Goal: Transaction & Acquisition: Subscribe to service/newsletter

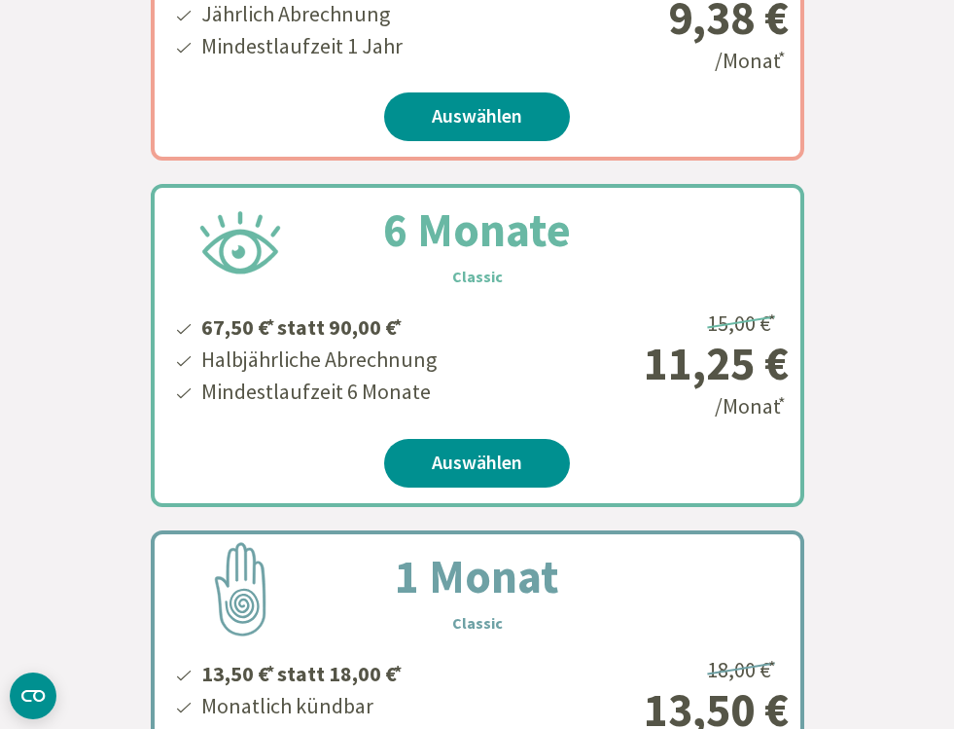
scroll to position [785, 0]
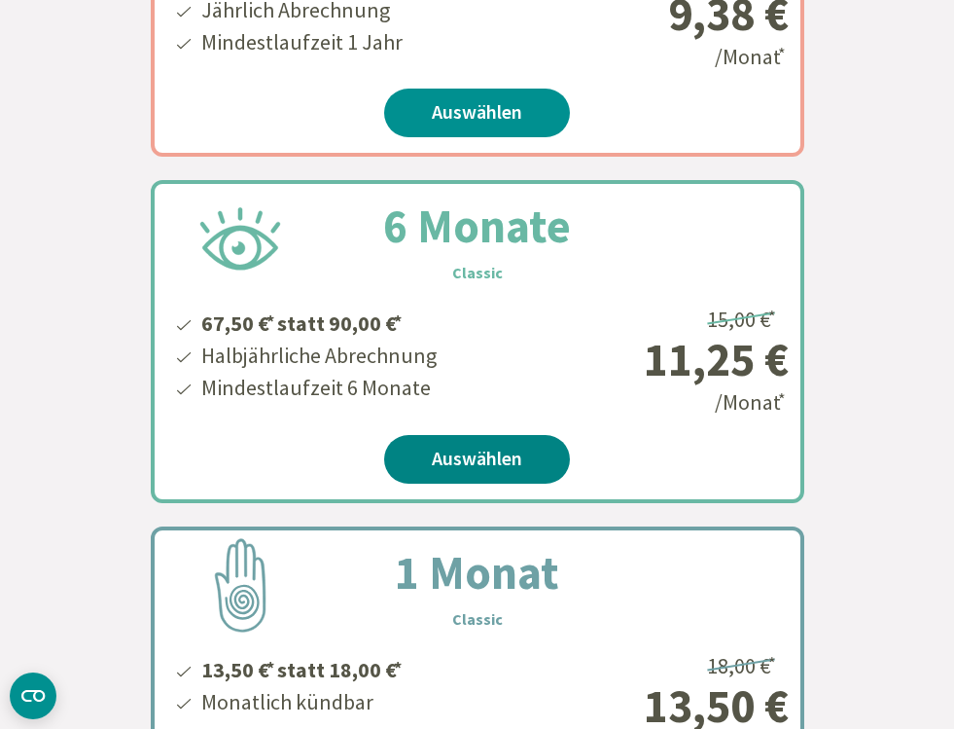
click at [485, 461] on link "Auswählen" at bounding box center [477, 459] width 186 height 49
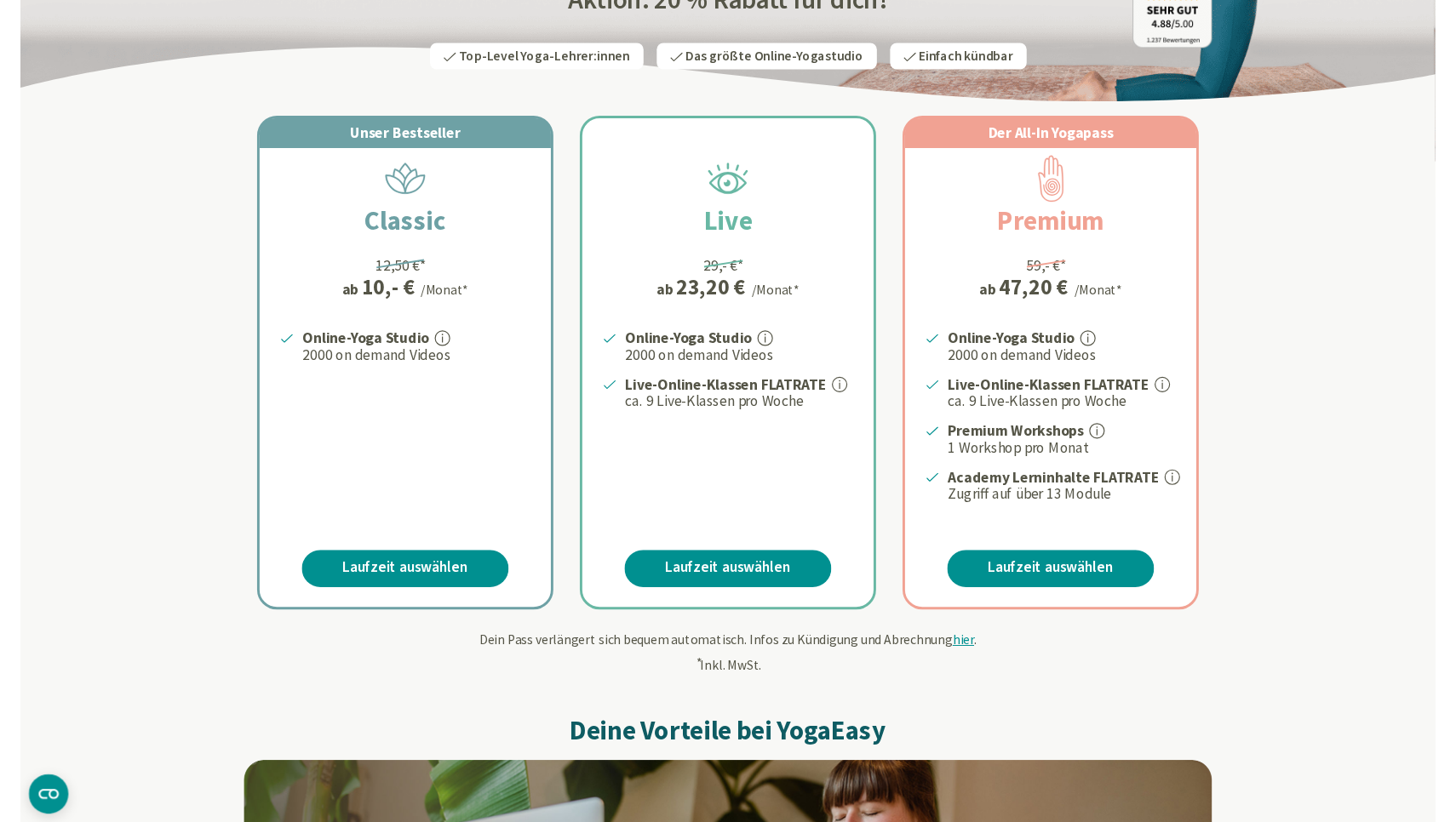
scroll to position [244, 0]
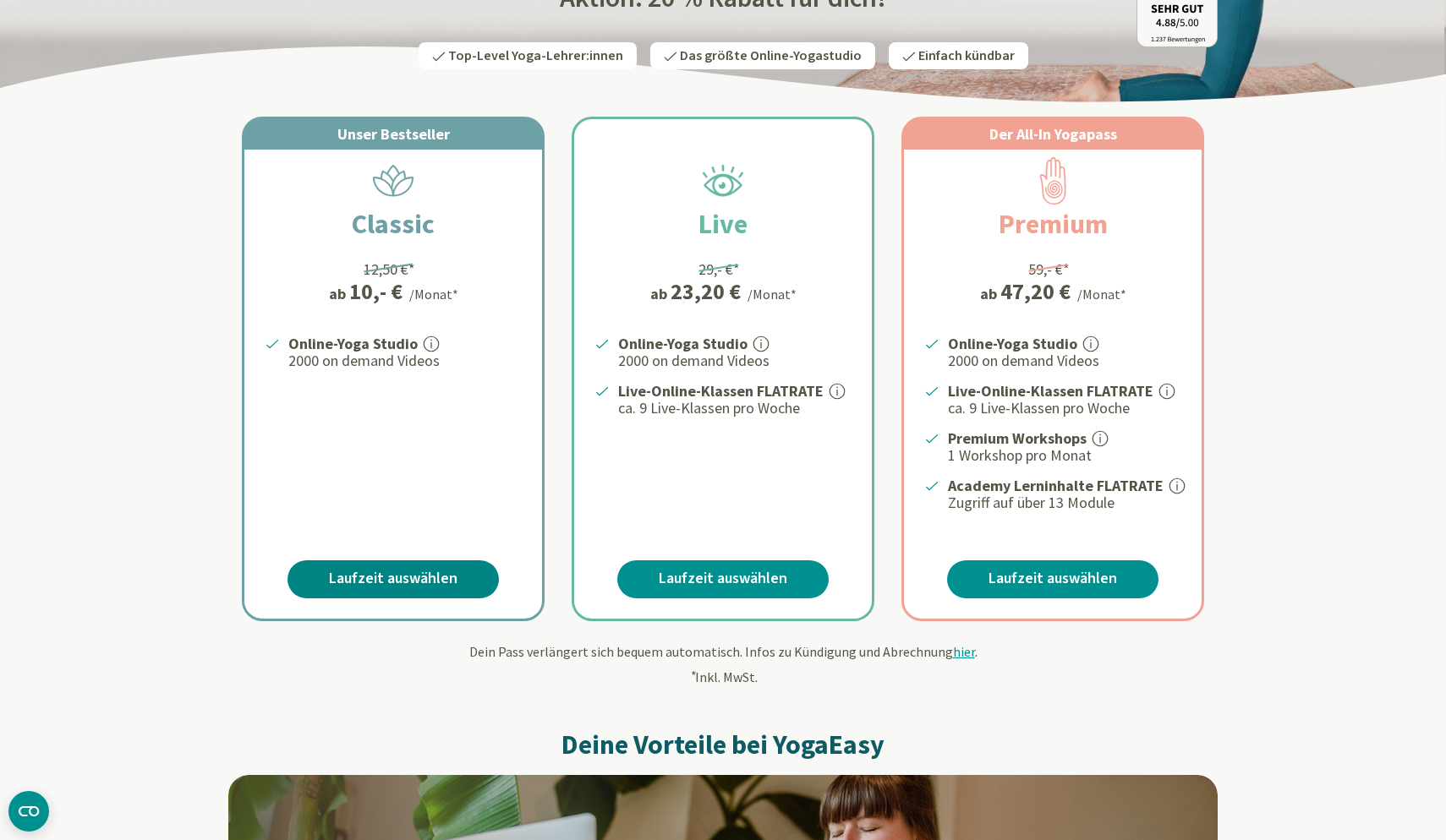
click at [375, 563] on link "Laufzeit auswählen" at bounding box center [393, 579] width 211 height 38
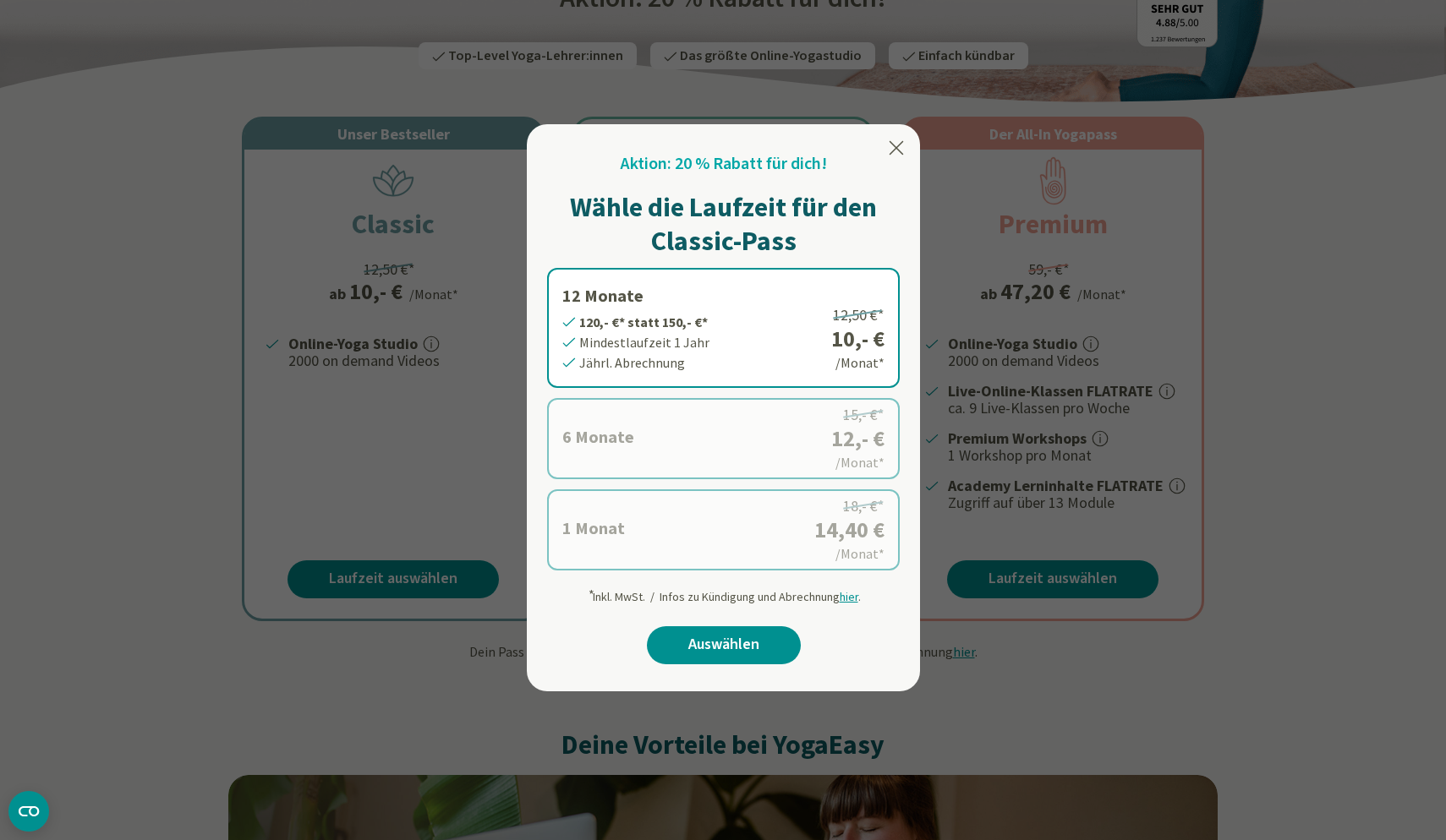
click at [847, 437] on label "6 Monate 72,- €* statt 90,- €* Mindestlaufzeit 6 Monate Halbjährl. Abrechnung 1…" at bounding box center [723, 438] width 353 height 81
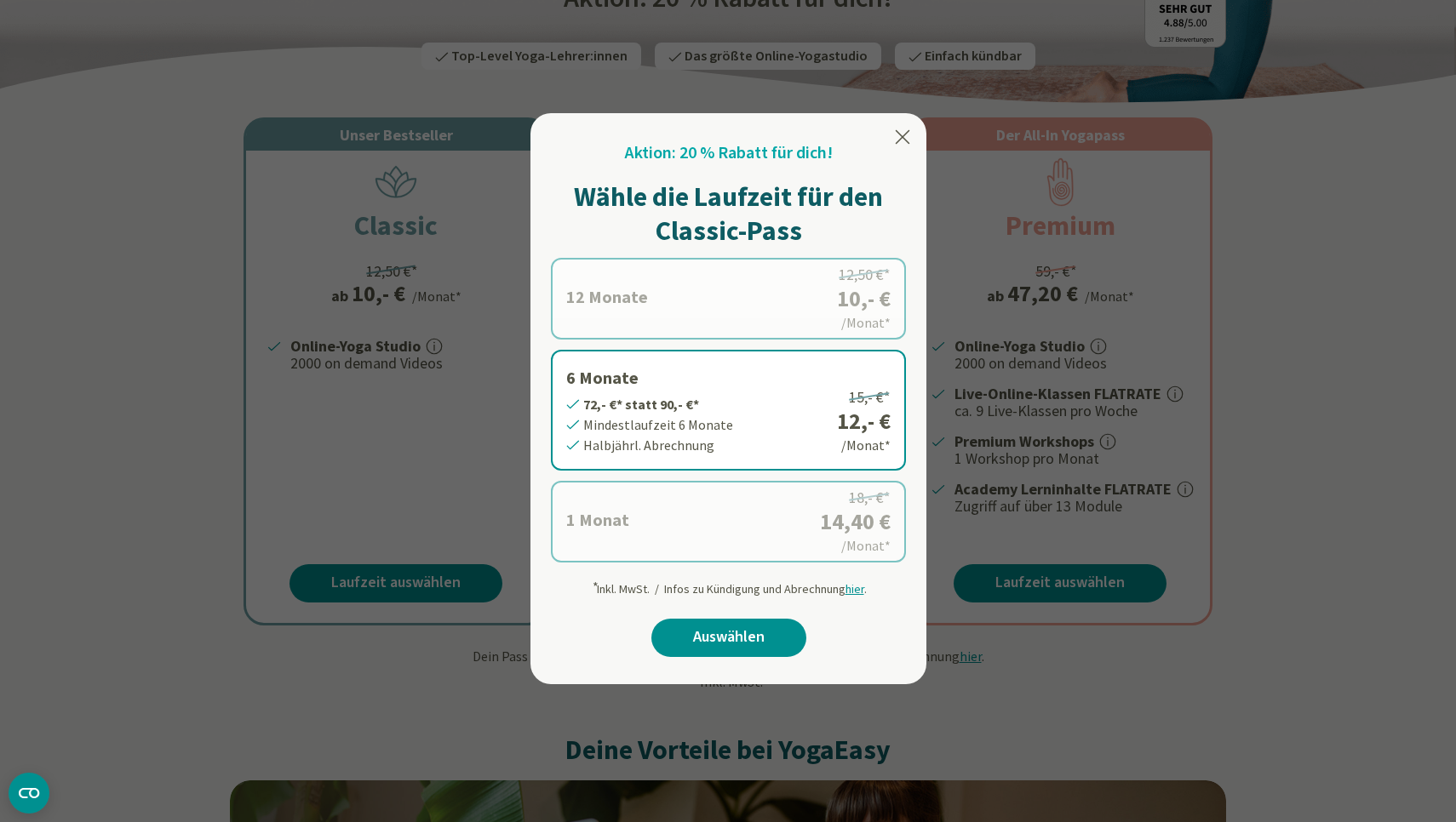
click at [904, 137] on icon at bounding box center [902, 136] width 20 height 20
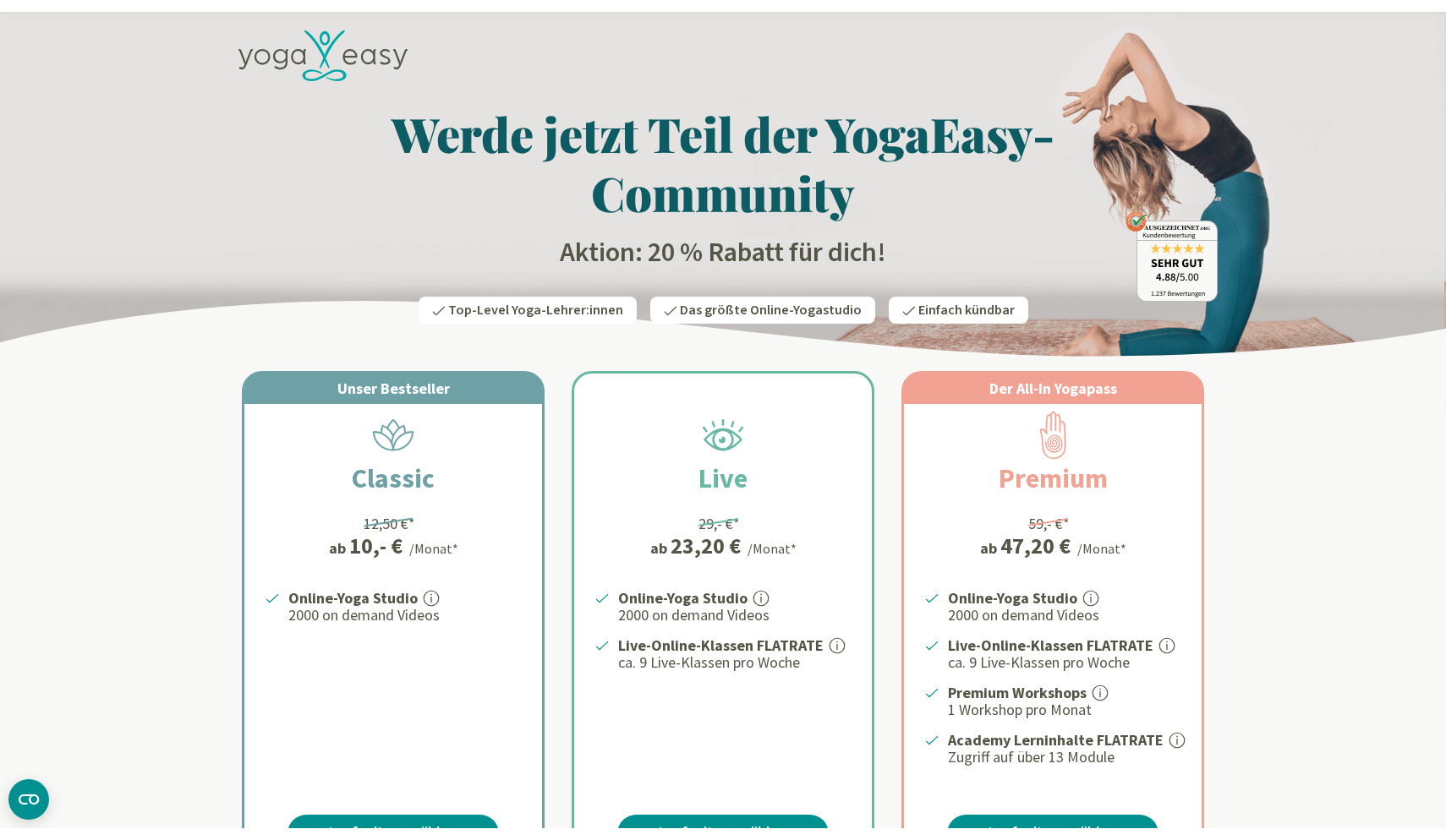
scroll to position [0, 0]
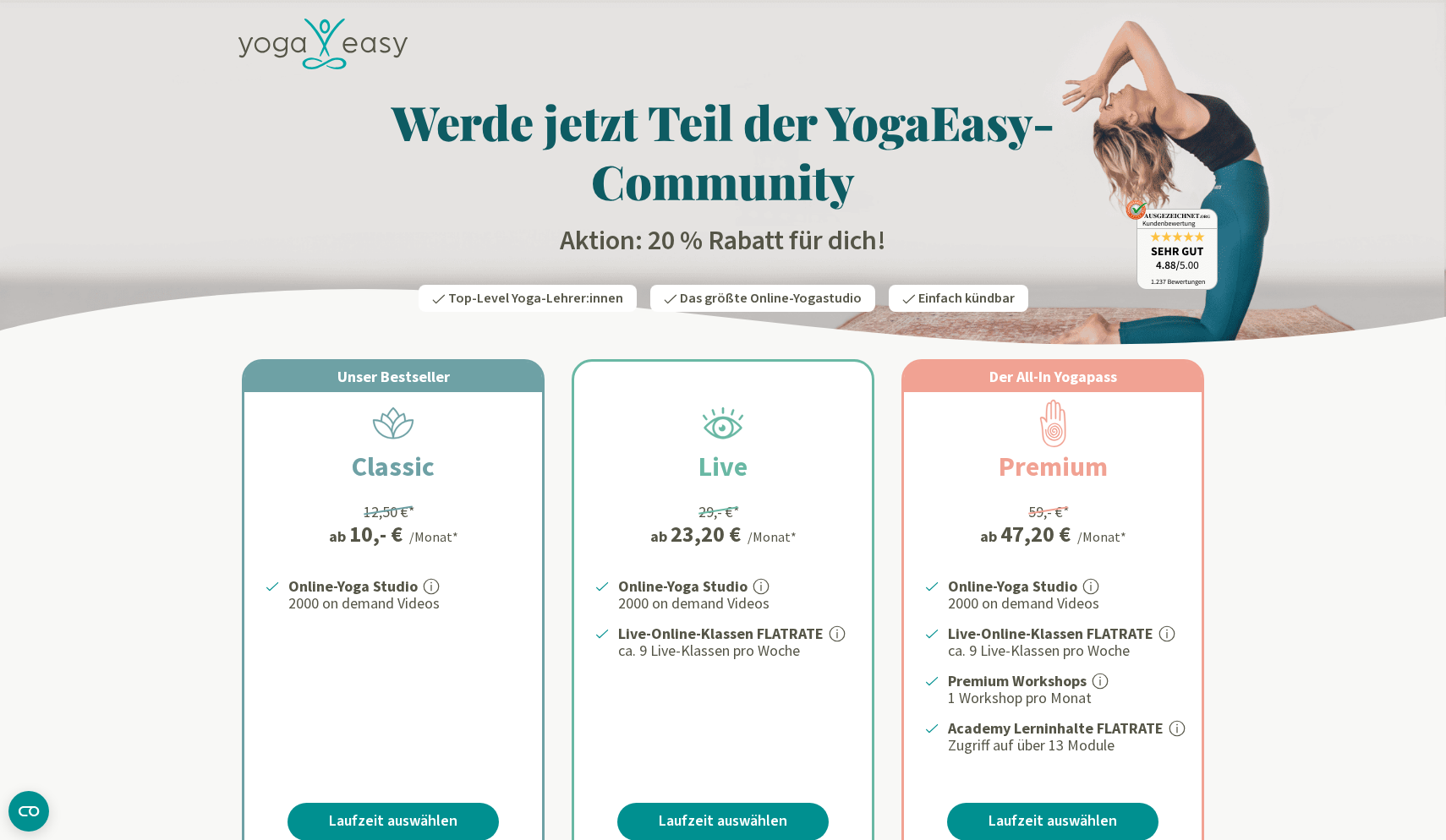
click at [303, 49] on icon at bounding box center [299, 45] width 16 height 16
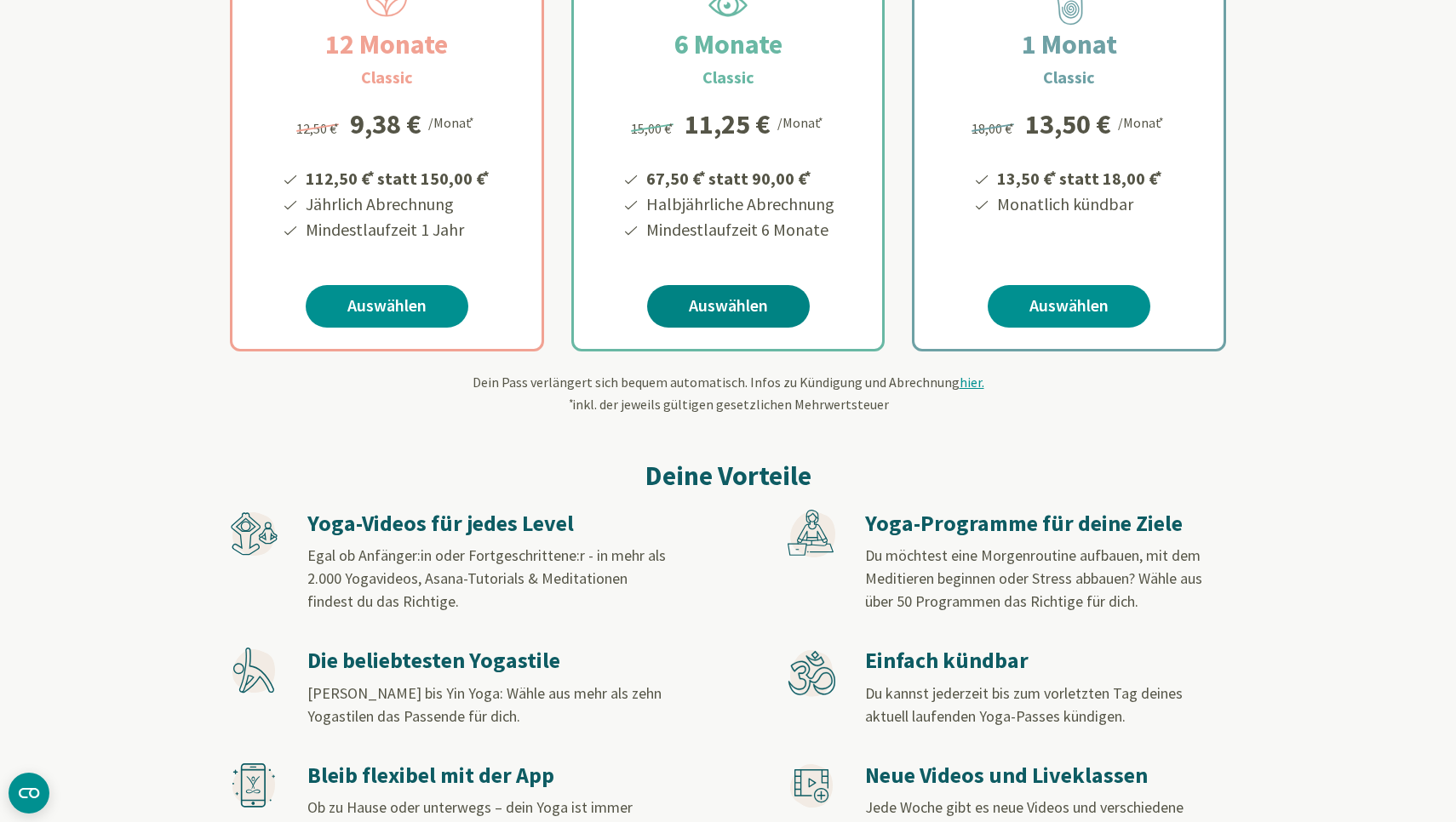
scroll to position [427, 0]
click at [732, 304] on link "Auswählen" at bounding box center [728, 305] width 163 height 43
